Goal: Task Accomplishment & Management: Complete application form

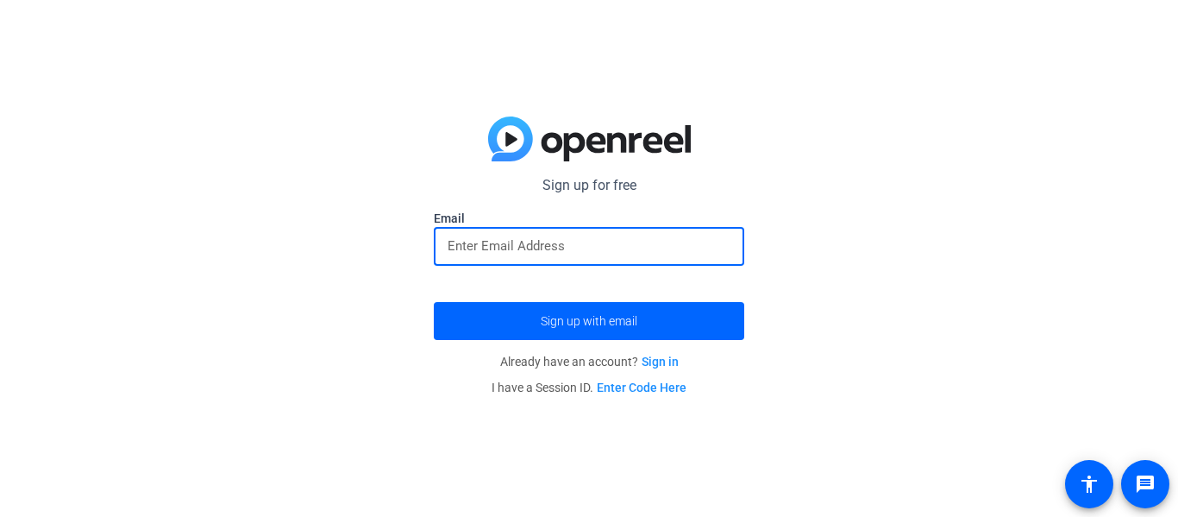
click at [621, 241] on input "email" at bounding box center [589, 245] width 283 height 21
type input "[EMAIL_ADDRESS][PERSON_NAME][DOMAIN_NAME]"
click at [434, 302] on button "Sign up with email" at bounding box center [589, 321] width 310 height 38
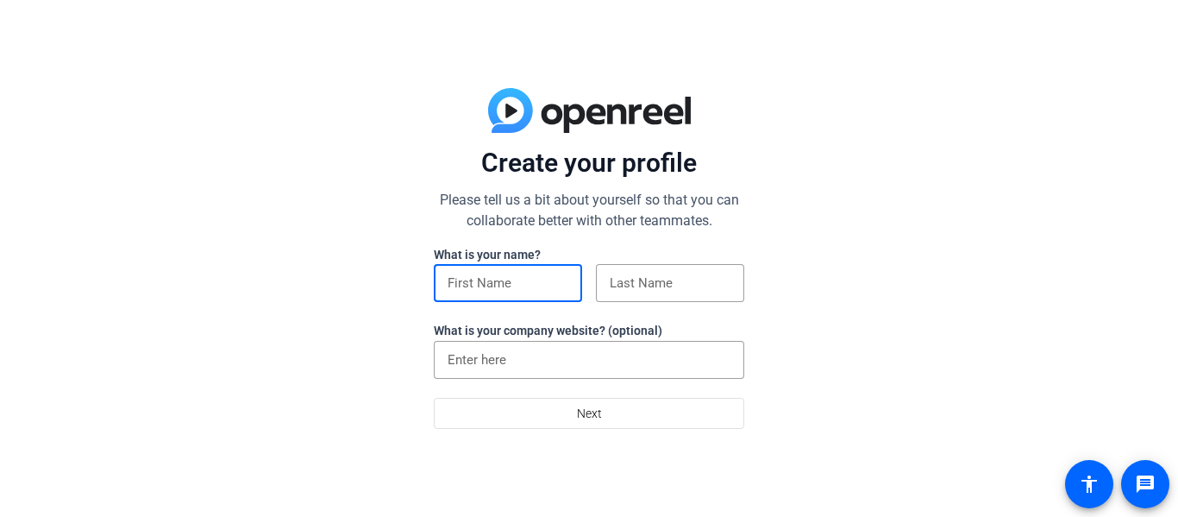
click at [514, 293] on input at bounding box center [508, 283] width 121 height 21
type input "lamiyah"
click at [625, 295] on div at bounding box center [670, 283] width 121 height 38
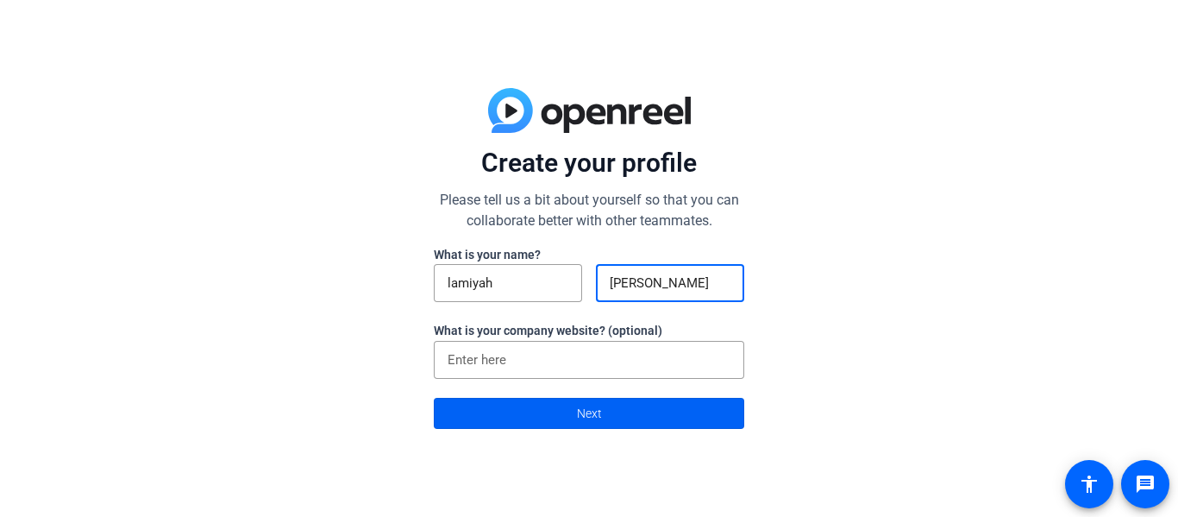
type input "cannon"
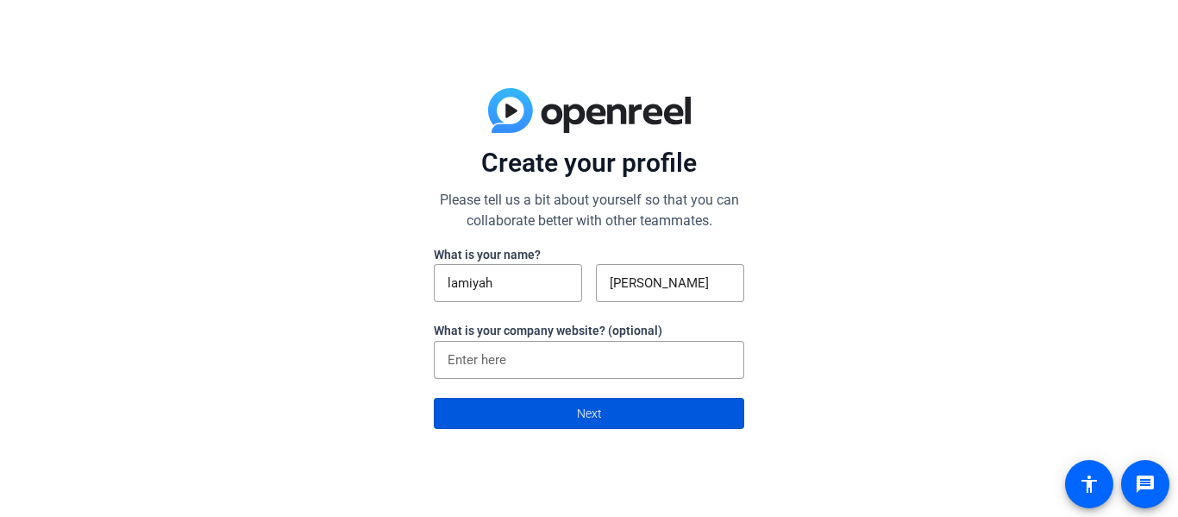
click at [592, 411] on span "Next" at bounding box center [589, 413] width 25 height 33
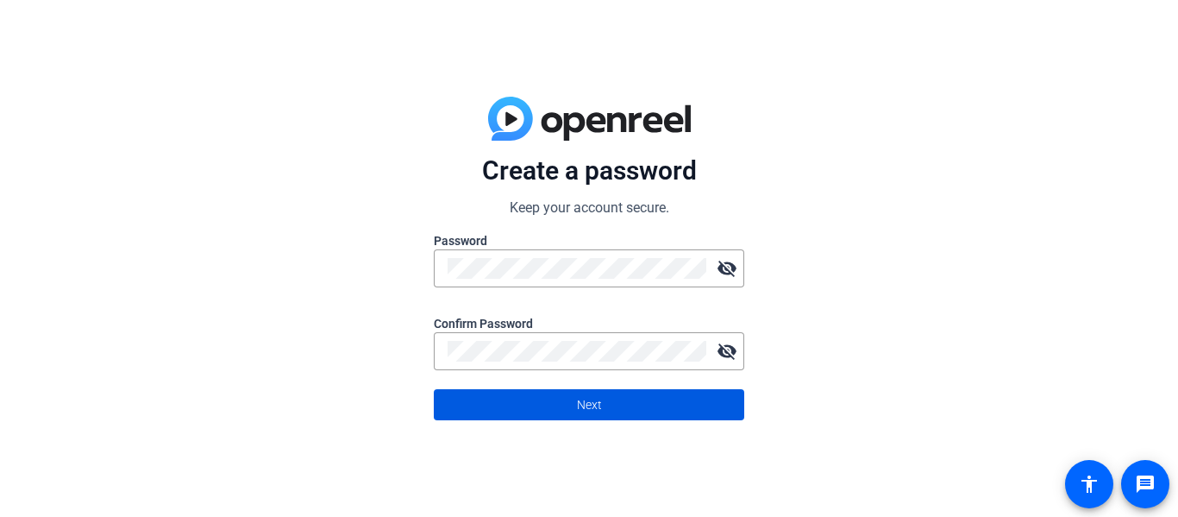
click at [713, 415] on span at bounding box center [589, 404] width 309 height 41
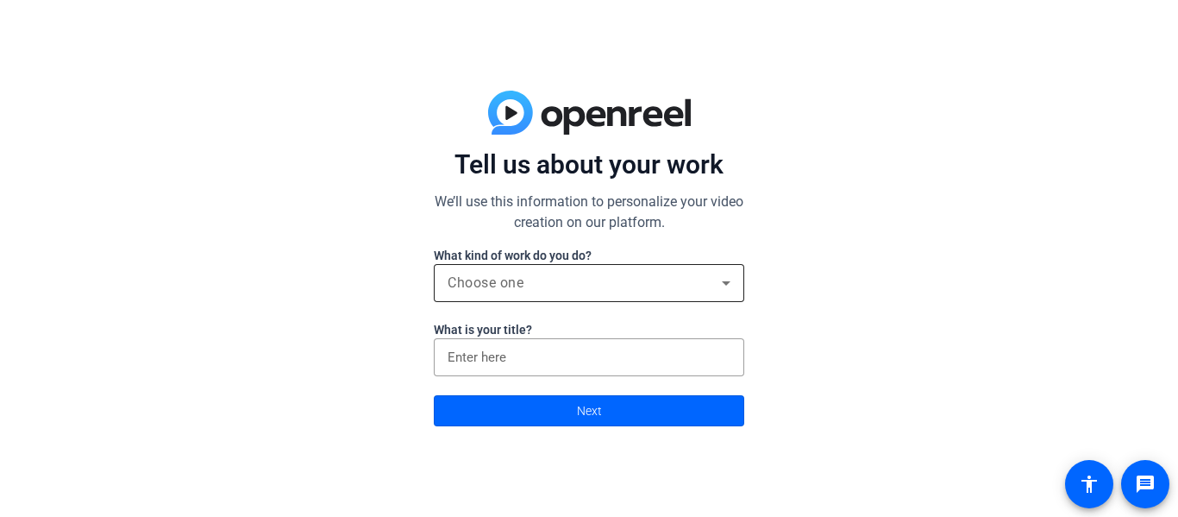
click at [596, 286] on div "Choose one" at bounding box center [585, 283] width 274 height 21
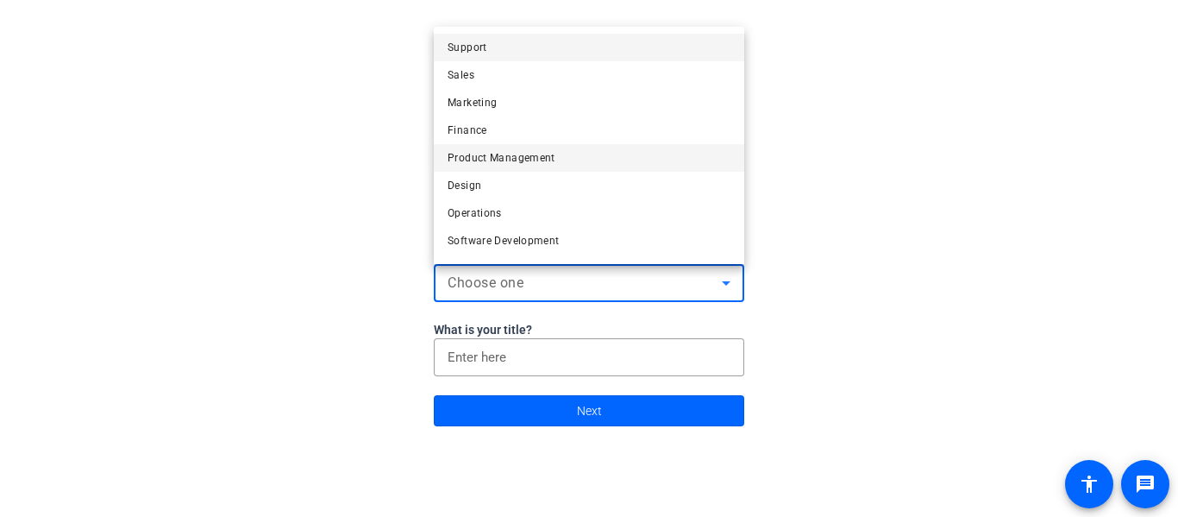
click at [611, 160] on mat-option "Product Management" at bounding box center [589, 158] width 310 height 28
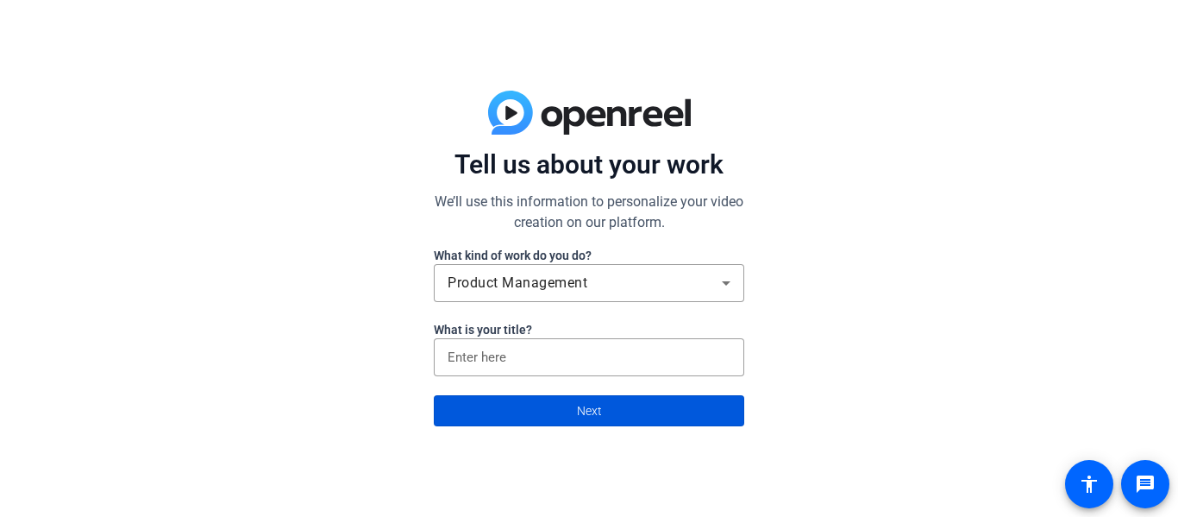
click at [577, 402] on span "Next" at bounding box center [589, 410] width 25 height 33
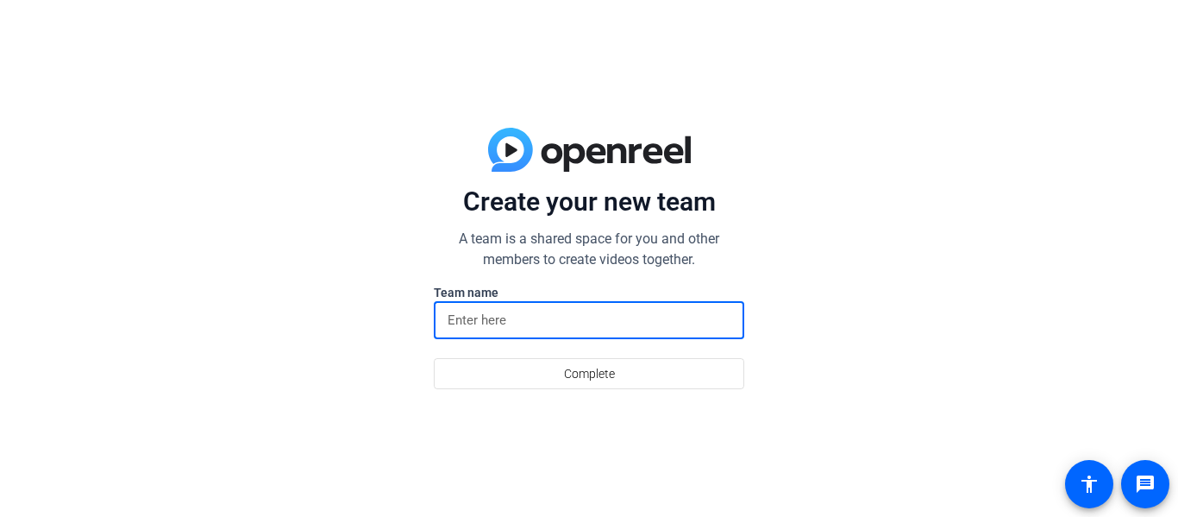
click at [538, 326] on input at bounding box center [589, 320] width 283 height 21
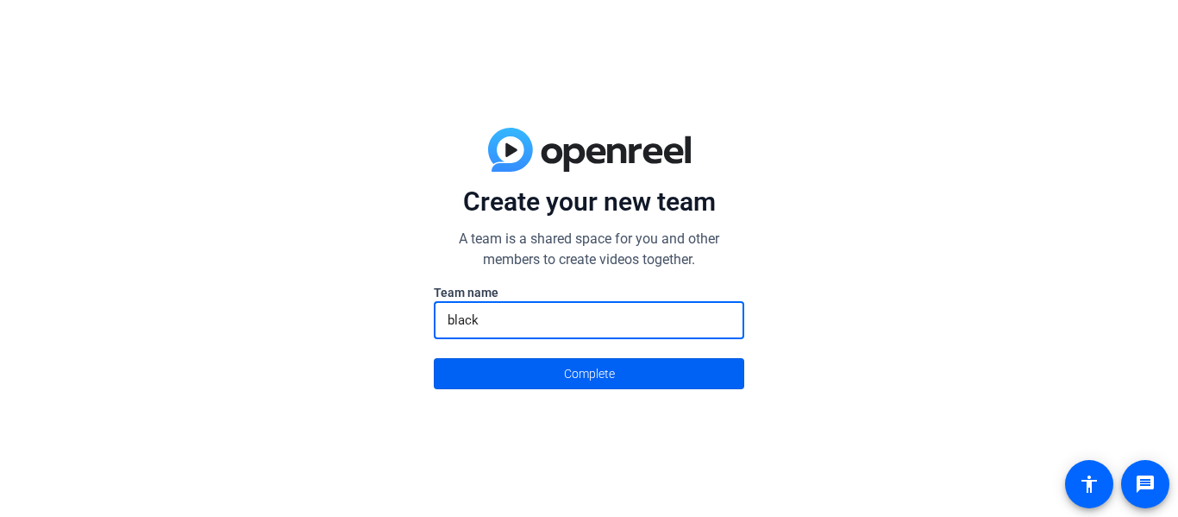
type input "black"
click at [547, 378] on span at bounding box center [589, 373] width 309 height 41
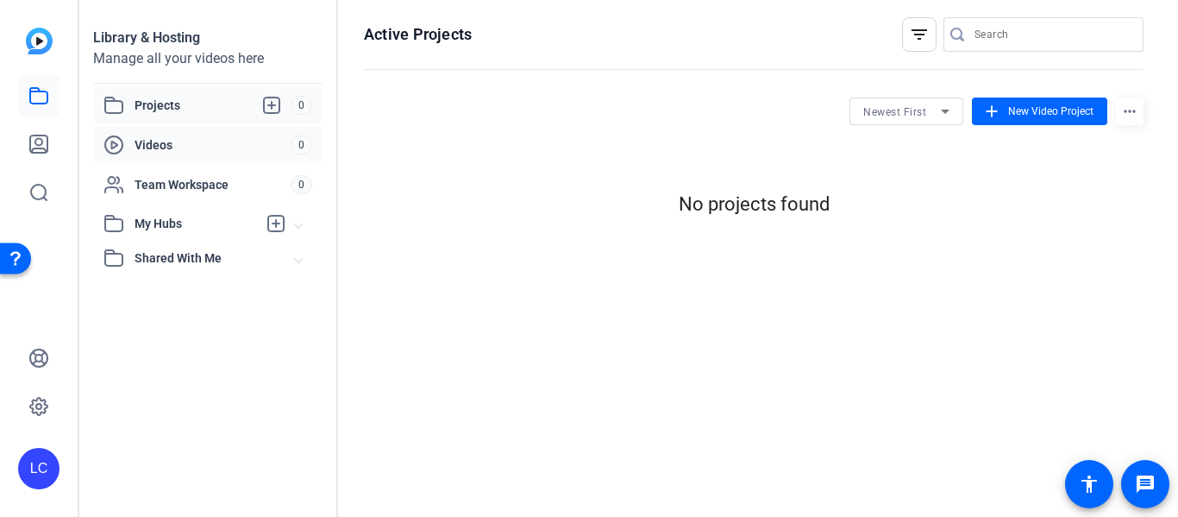
click at [218, 142] on span "Videos" at bounding box center [213, 144] width 156 height 17
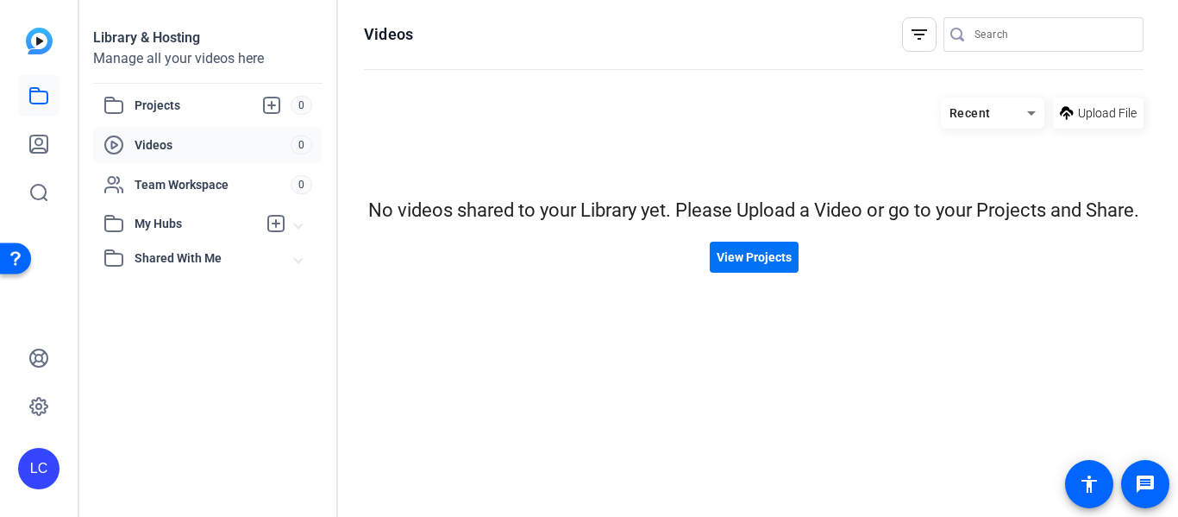
click at [789, 260] on span "View Projects" at bounding box center [754, 257] width 75 height 18
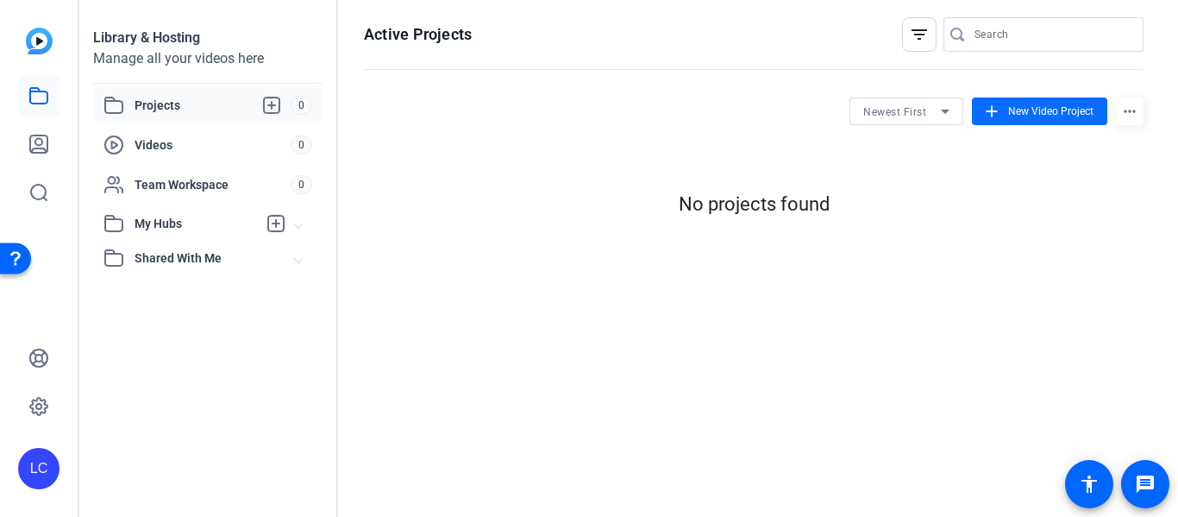
click at [1009, 104] on span "New Video Project" at bounding box center [1050, 111] width 85 height 16
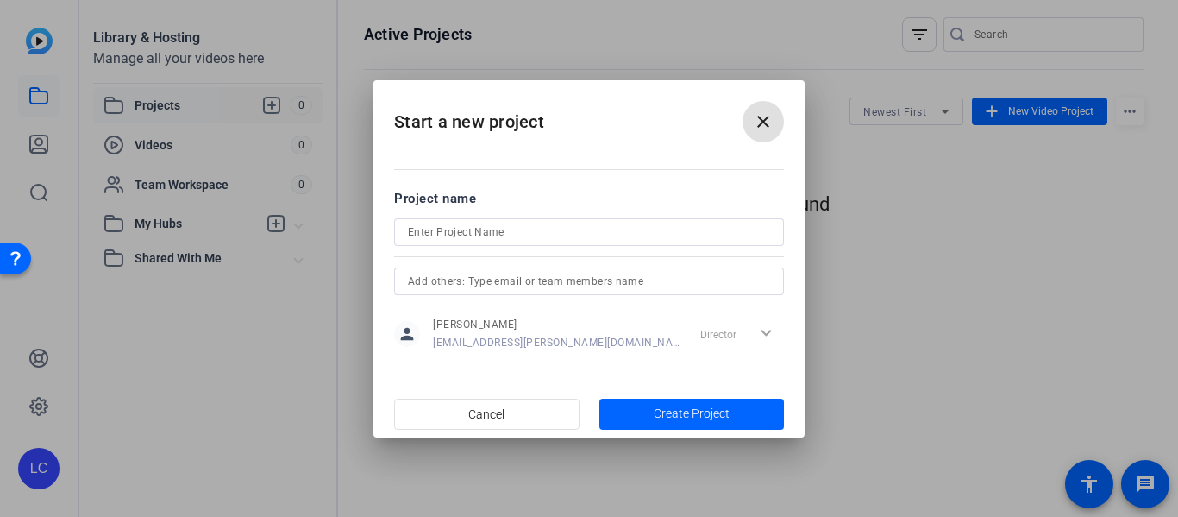
click at [536, 229] on input at bounding box center [589, 232] width 362 height 21
type input "hh"
click at [706, 409] on span "Create Project" at bounding box center [692, 414] width 76 height 18
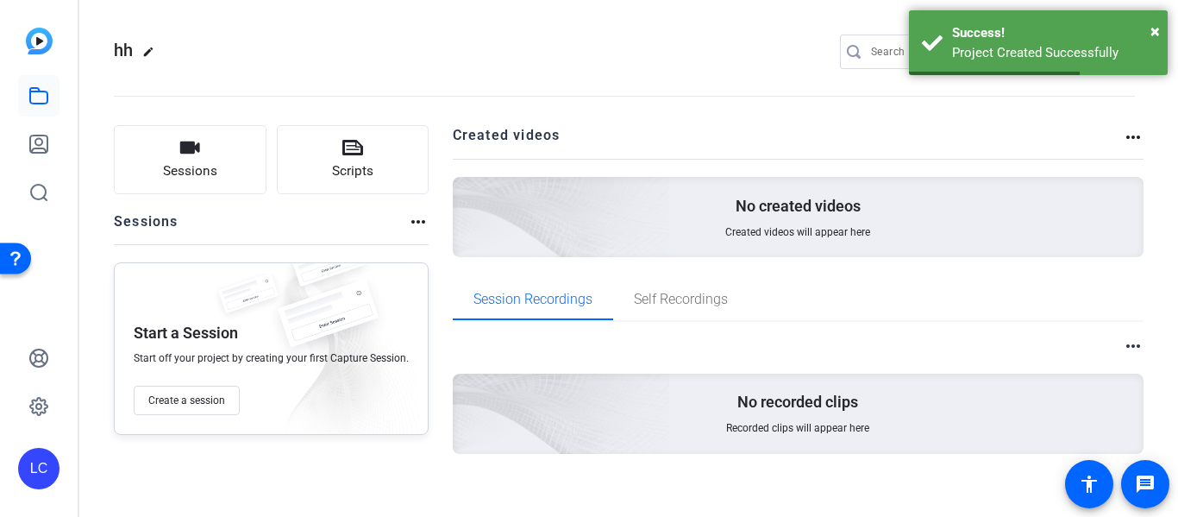
click at [672, 226] on div "No created videos Created videos will appear here" at bounding box center [799, 217] width 692 height 80
click at [704, 288] on span "Self Recordings" at bounding box center [681, 299] width 94 height 41
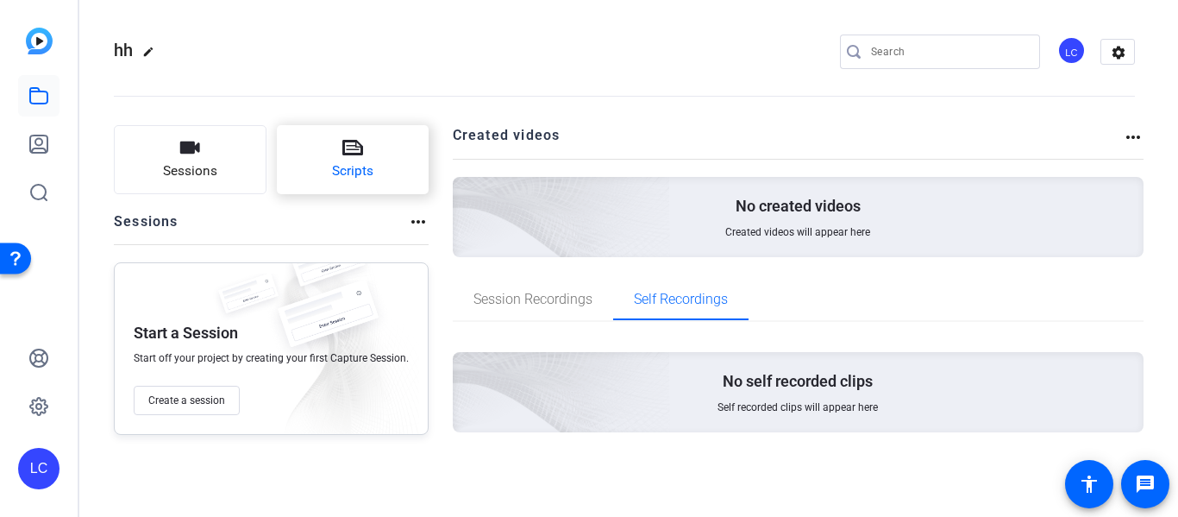
click at [374, 173] on button "Scripts" at bounding box center [353, 159] width 153 height 69
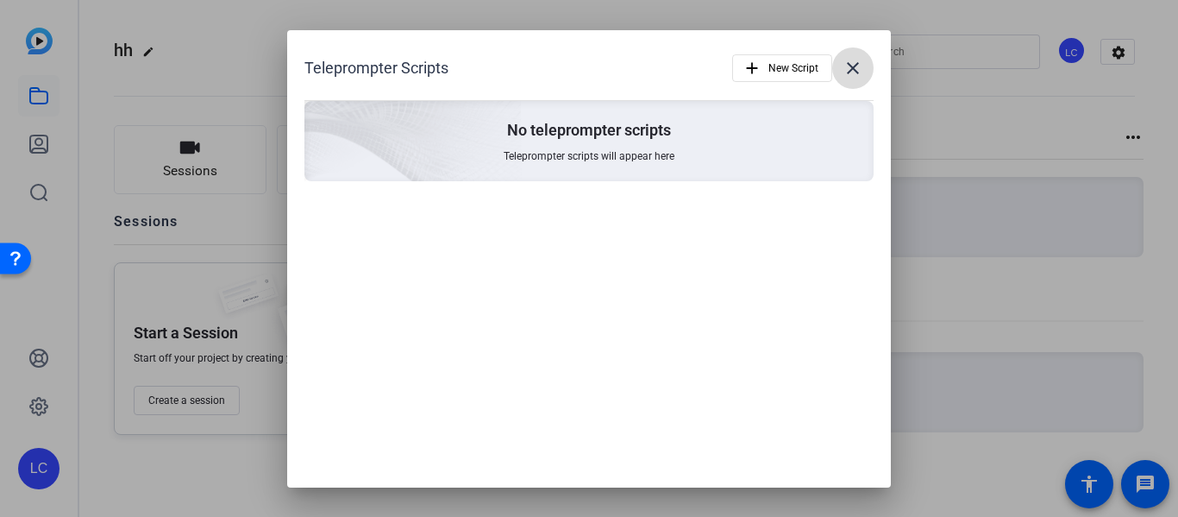
click at [844, 72] on mat-icon "close" at bounding box center [853, 68] width 21 height 21
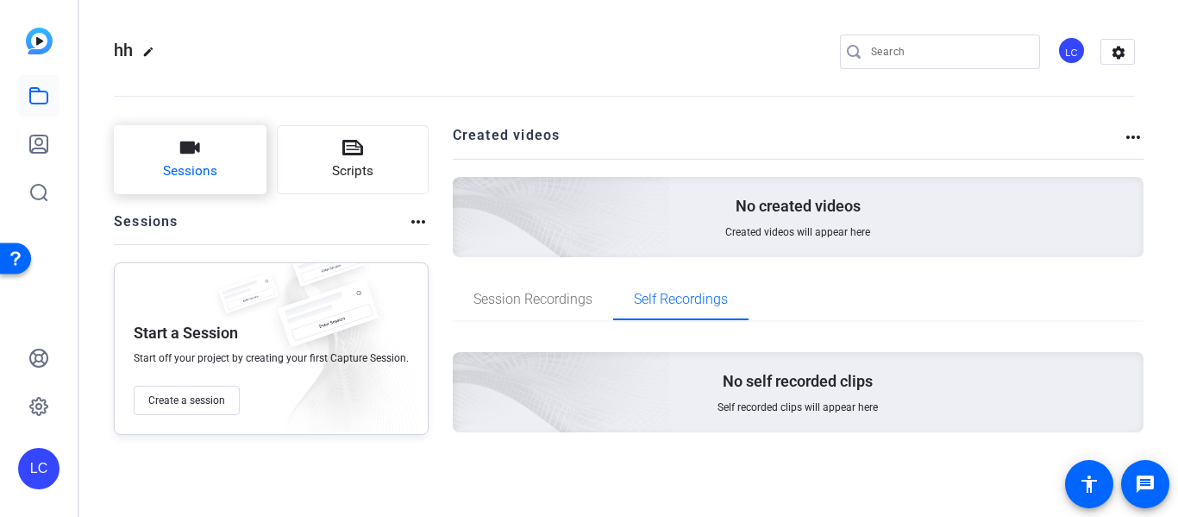
click at [256, 144] on button "Sessions" at bounding box center [190, 159] width 153 height 69
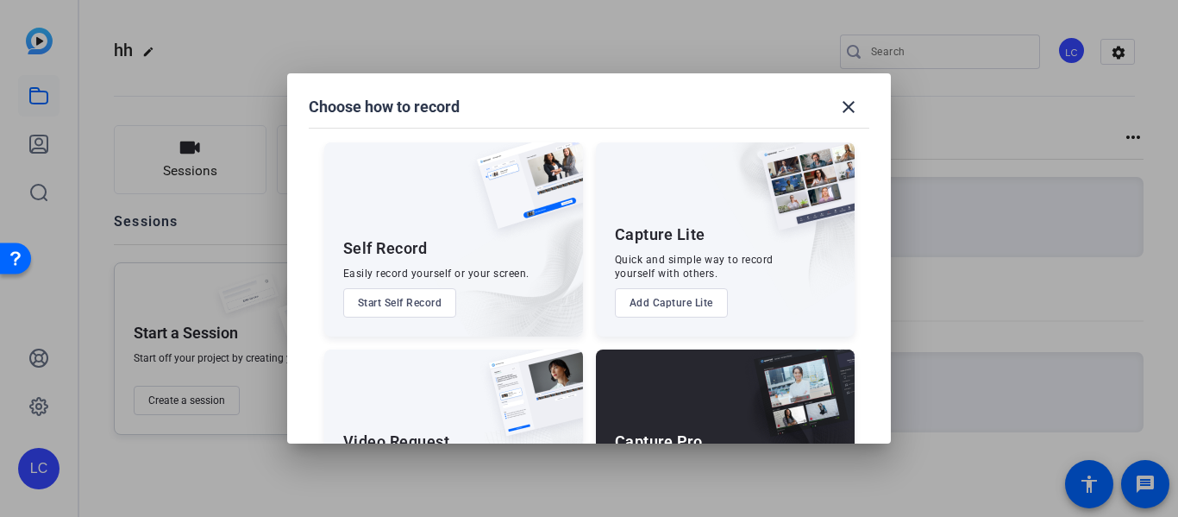
scroll to position [117, 0]
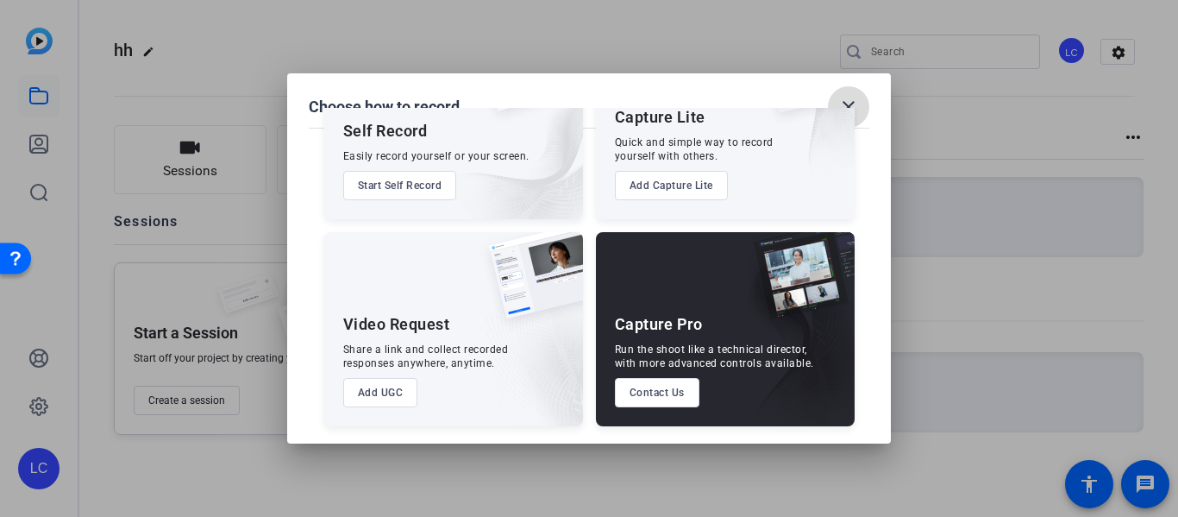
click at [849, 100] on mat-icon "close" at bounding box center [848, 107] width 21 height 21
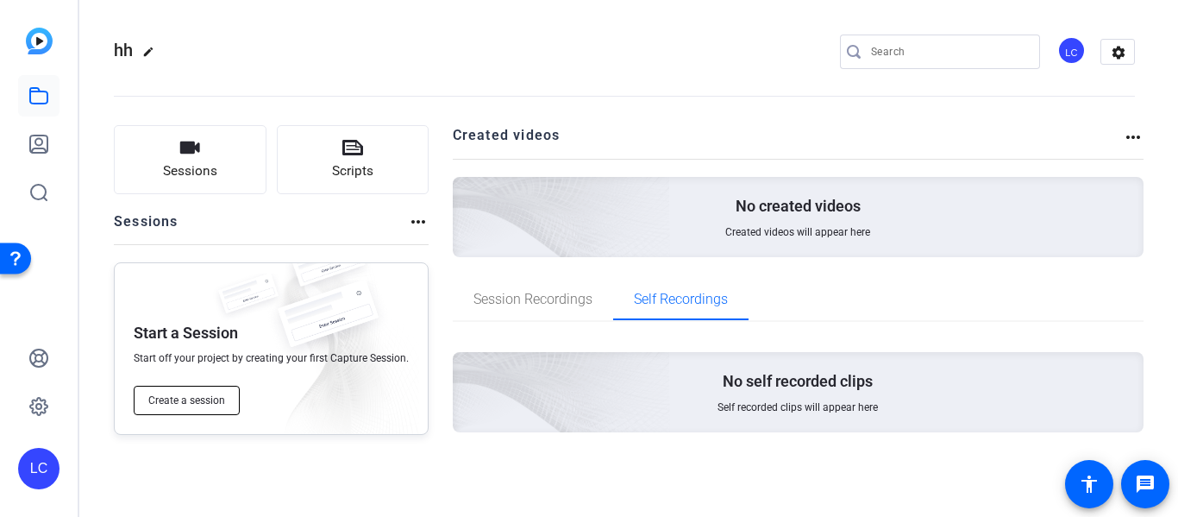
click at [178, 411] on button "Create a session" at bounding box center [187, 400] width 106 height 29
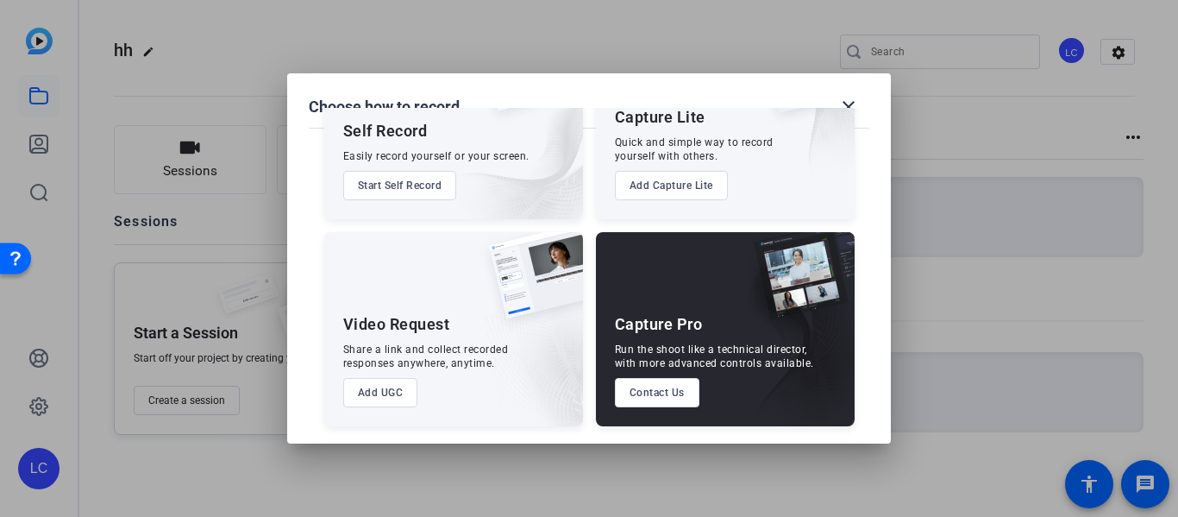
click at [383, 390] on button "Add UGC" at bounding box center [380, 392] width 75 height 29
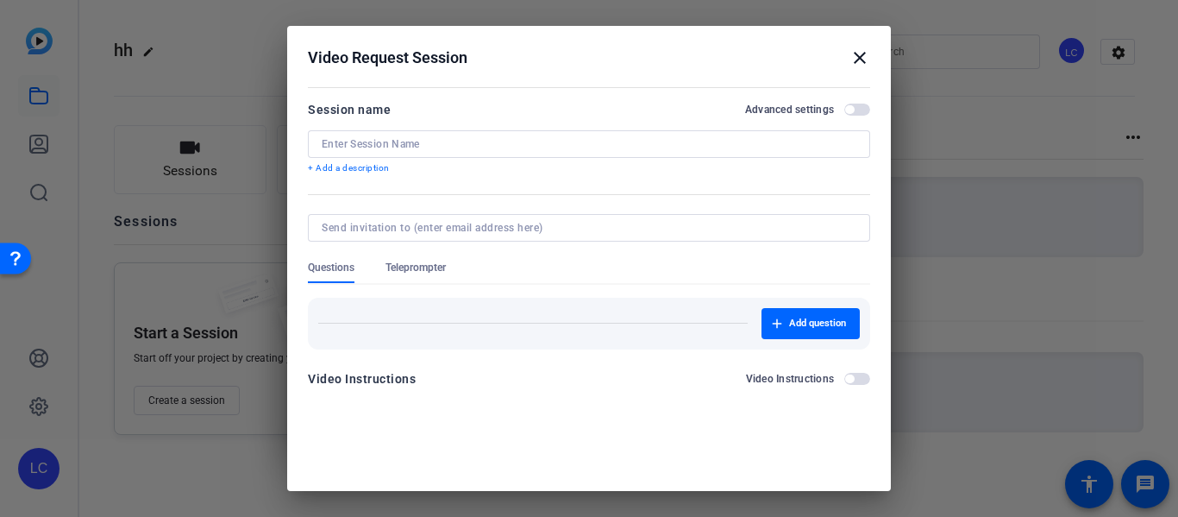
click at [610, 149] on input at bounding box center [589, 144] width 535 height 14
type input "hh"
click at [800, 326] on span "Add question" at bounding box center [817, 324] width 57 height 14
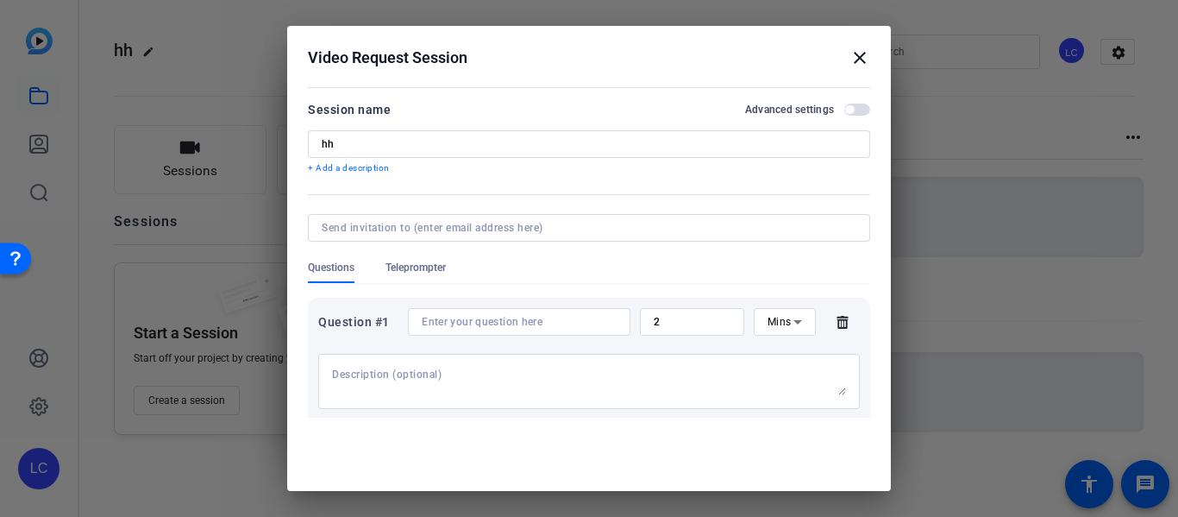
click at [845, 55] on div "Video Request Session close" at bounding box center [589, 57] width 562 height 21
click at [851, 56] on mat-icon "close" at bounding box center [860, 57] width 21 height 21
